Goal: Information Seeking & Learning: Learn about a topic

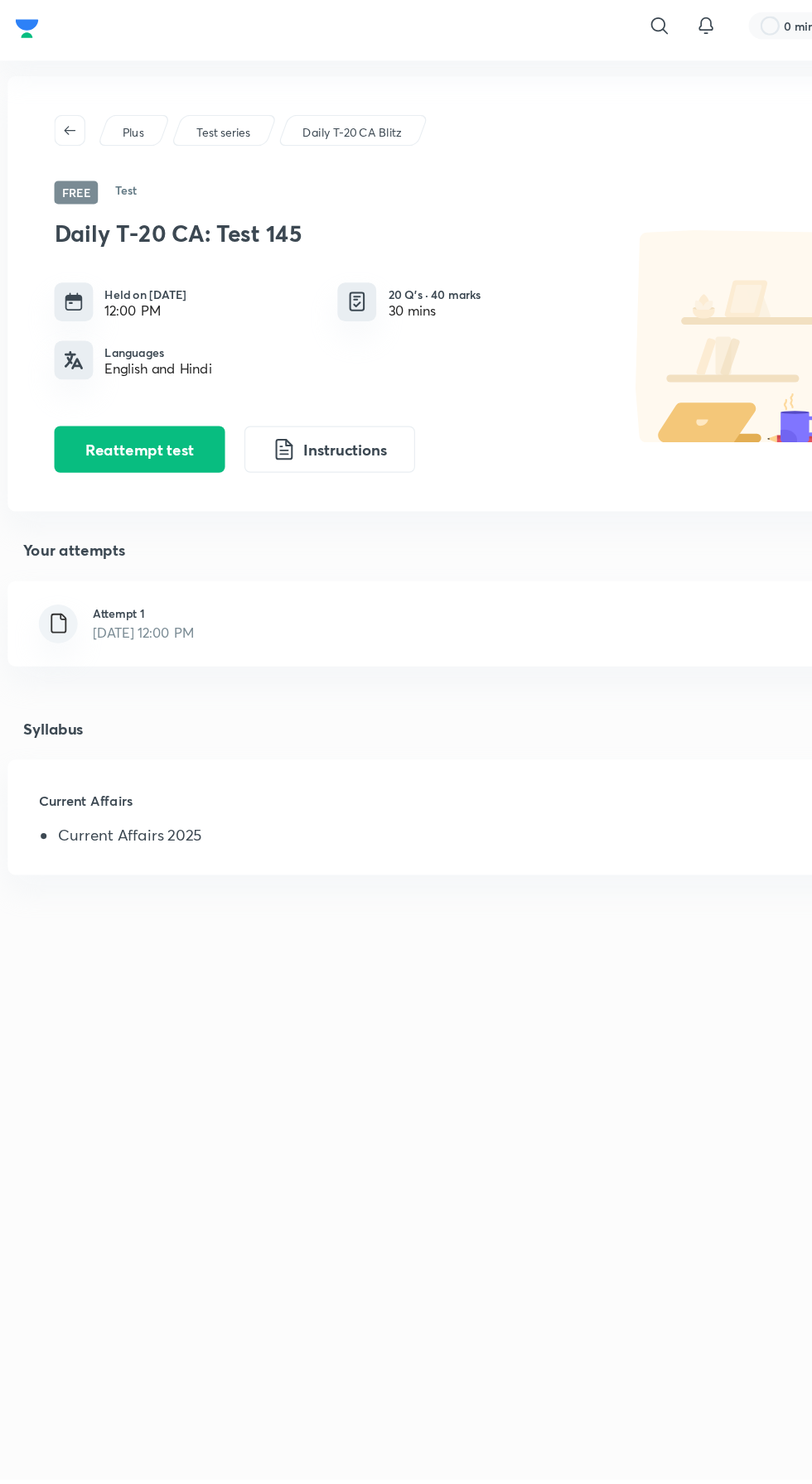
click at [166, 534] on h6 "Attempt 1" at bounding box center [122, 531] width 86 height 15
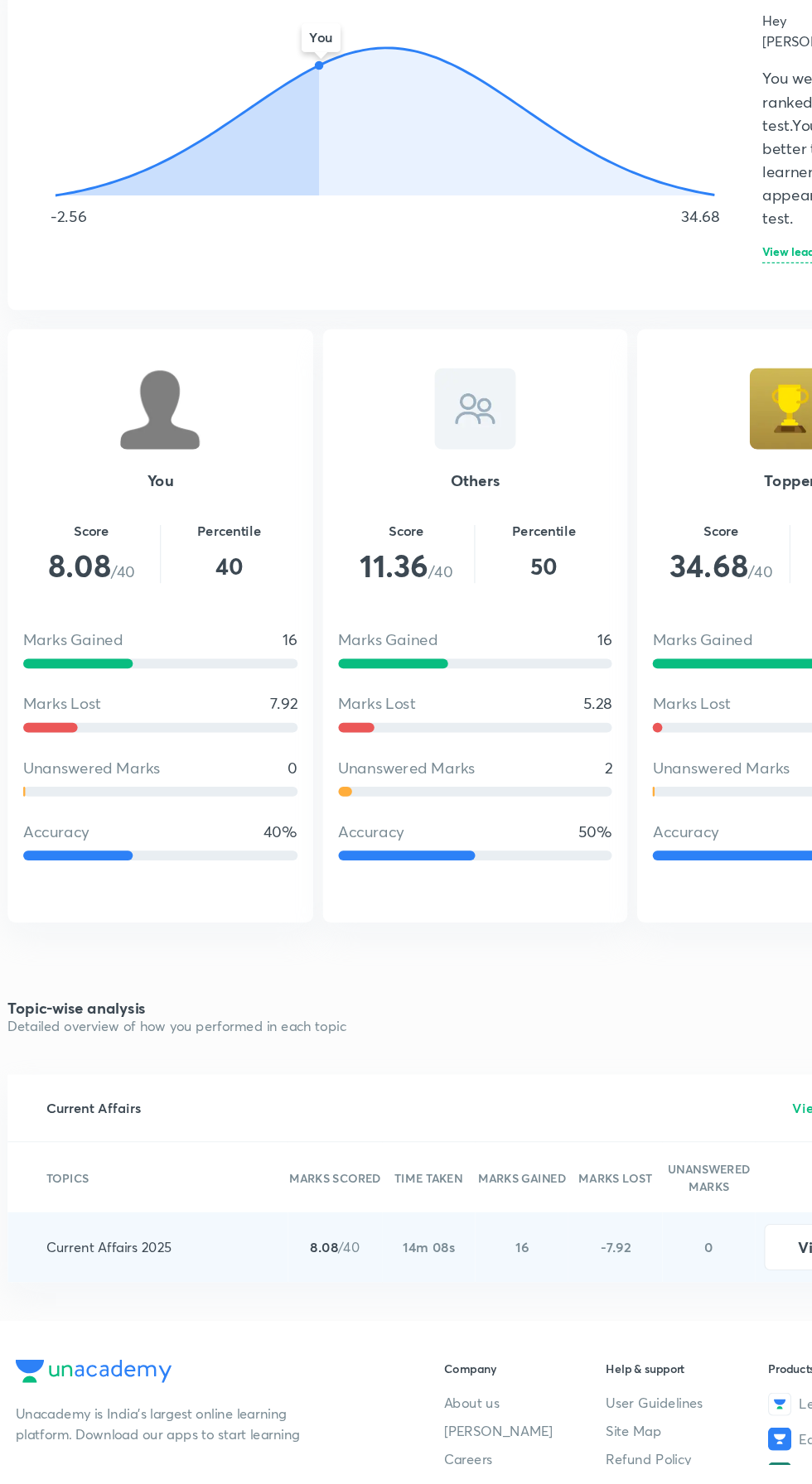
scroll to position [894, 0]
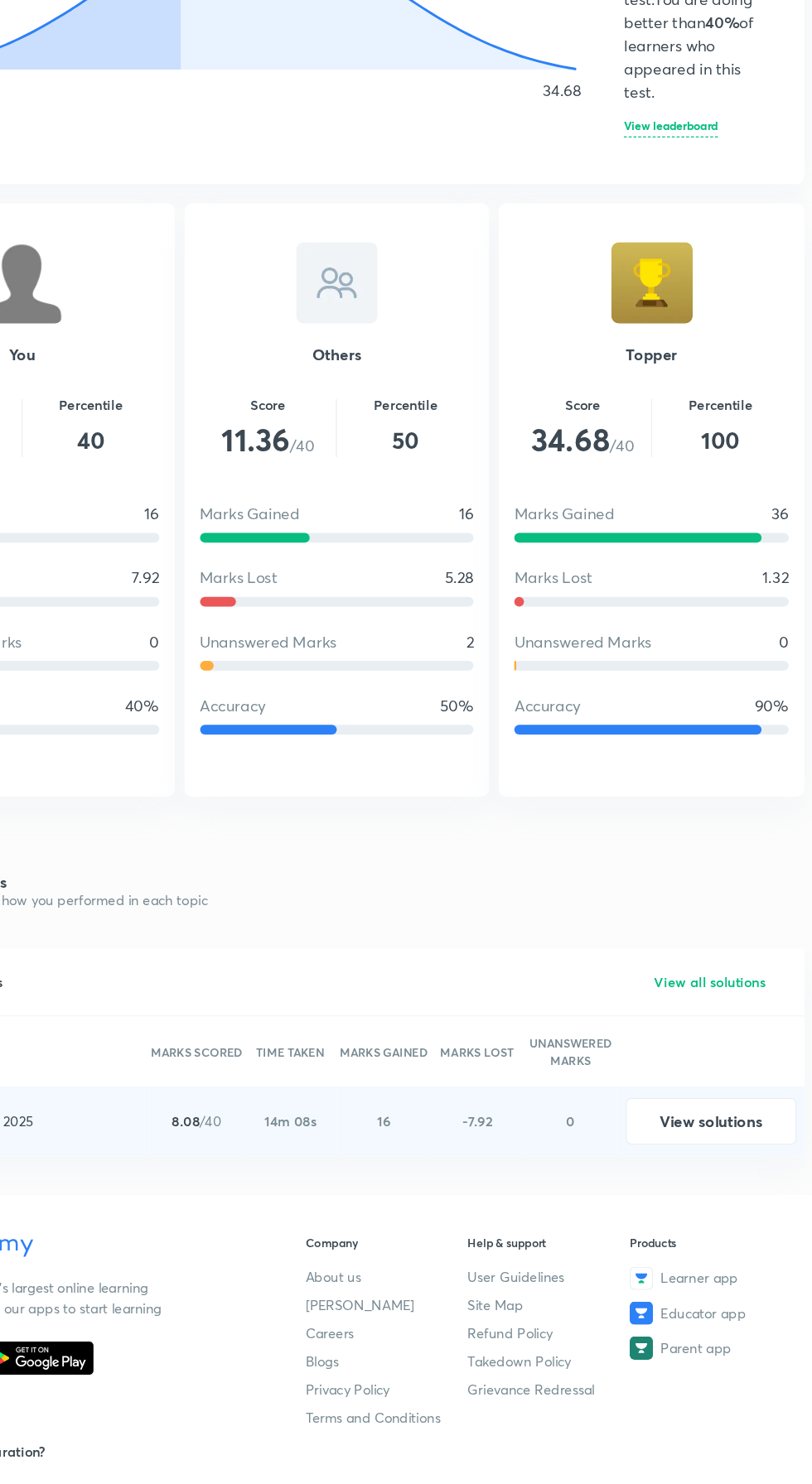
click at [736, 1171] on button "View solutions" at bounding box center [726, 1191] width 146 height 40
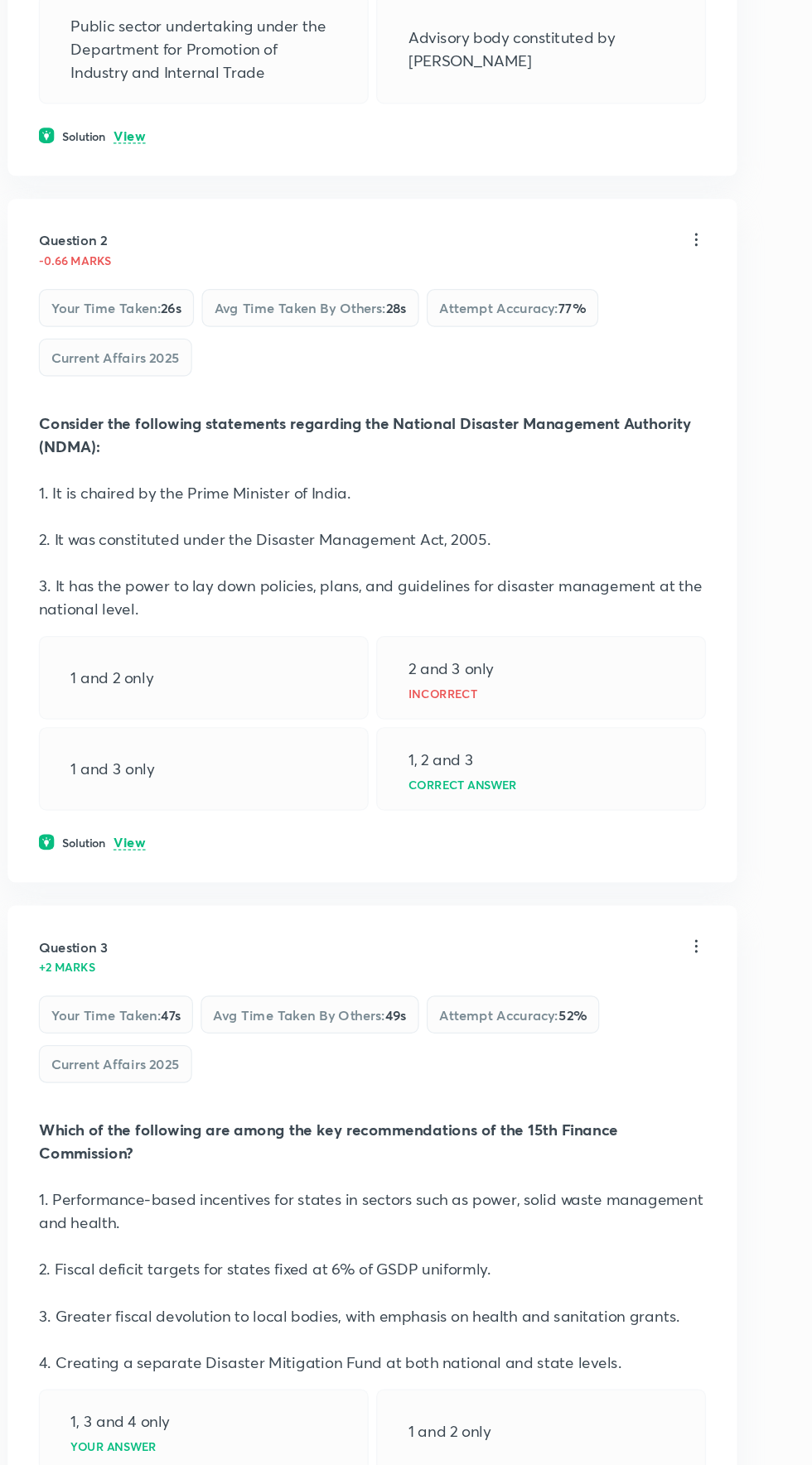
scroll to position [348, 0]
click at [107, 947] on p "View" at bounding box center [109, 952] width 27 height 12
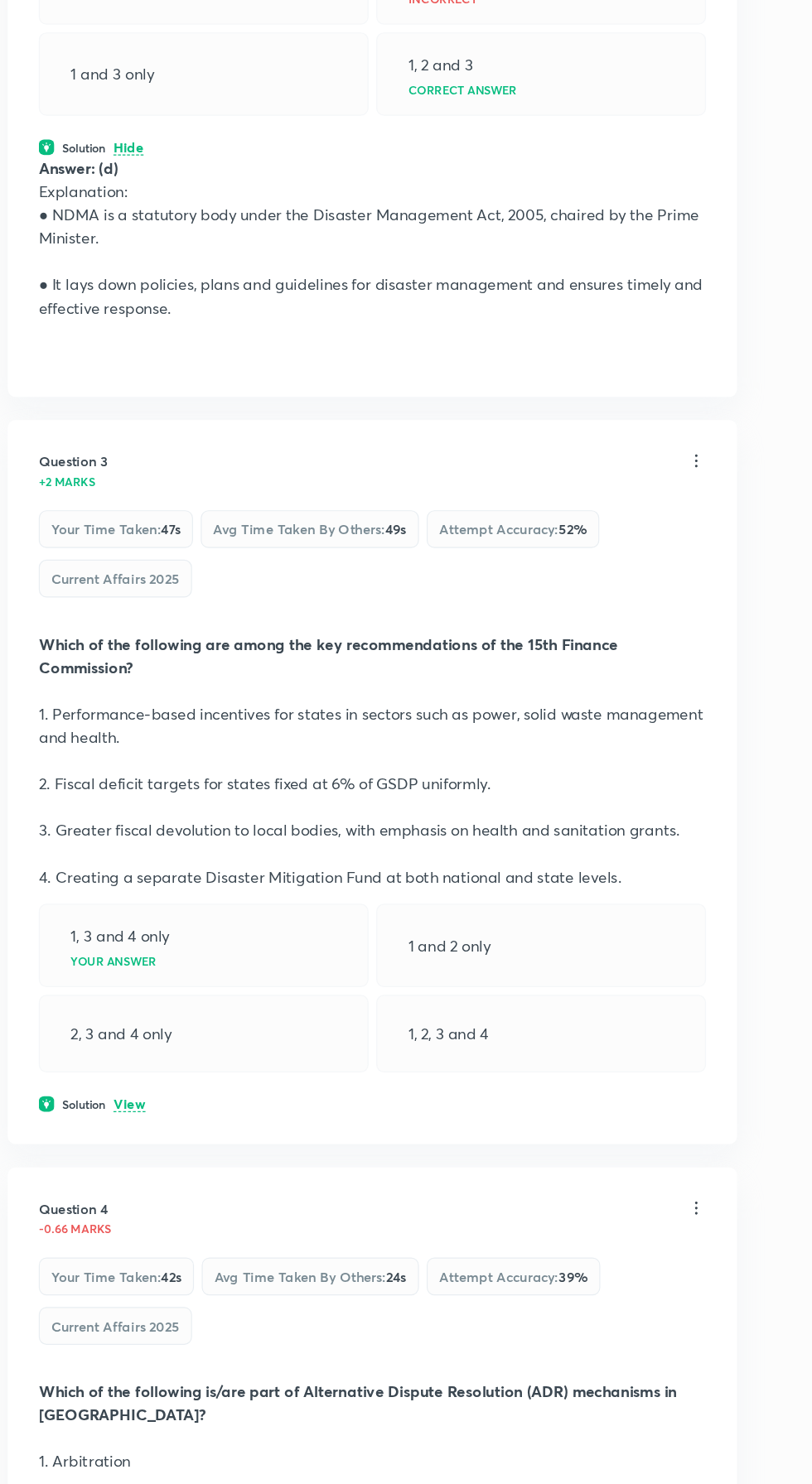
scroll to position [1025, 0]
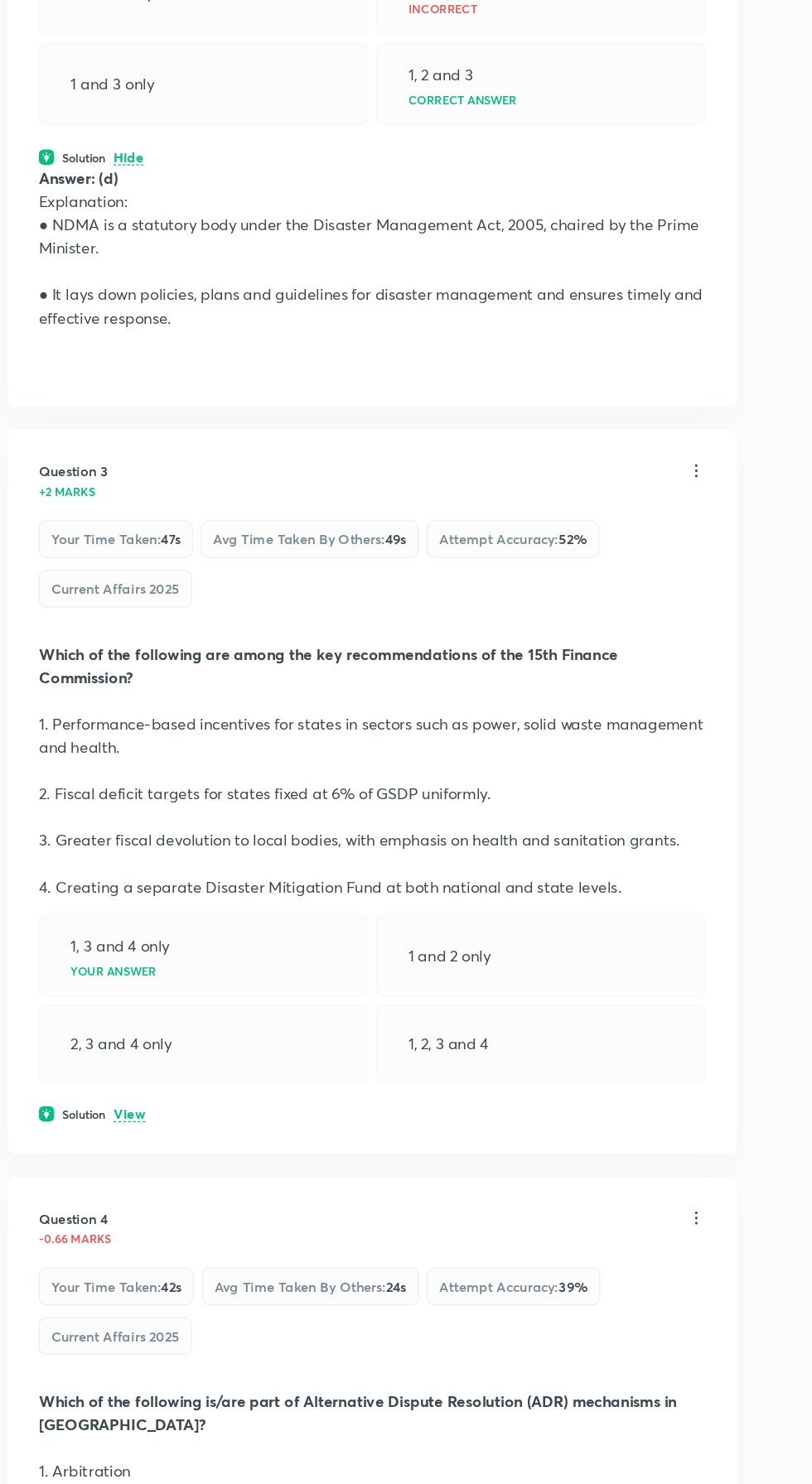
click at [116, 1091] on p "View" at bounding box center [109, 1092] width 27 height 12
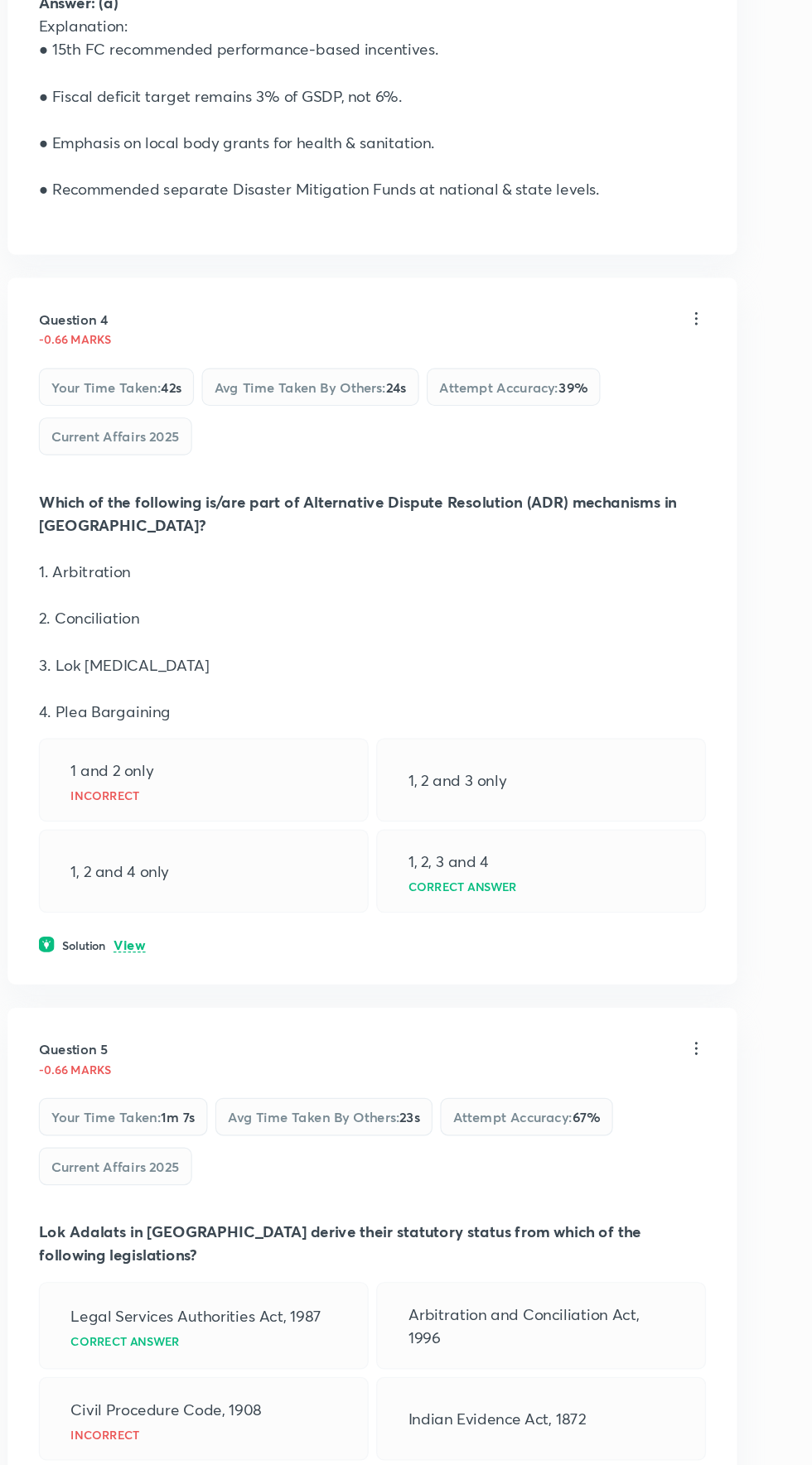
scroll to position [1904, 0]
